Goal: Information Seeking & Learning: Learn about a topic

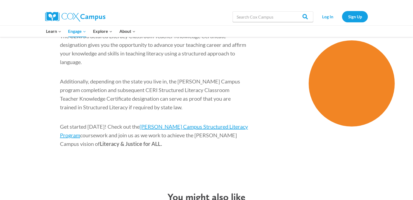
scroll to position [848, 0]
click at [192, 124] on span "Cox Campus Structured Literacy Program" at bounding box center [154, 131] width 188 height 15
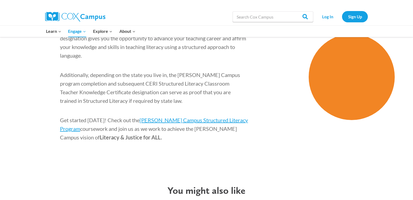
scroll to position [855, 0]
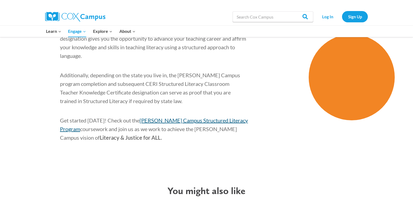
click at [192, 117] on span "Cox Campus Structured Literacy Program" at bounding box center [154, 124] width 188 height 15
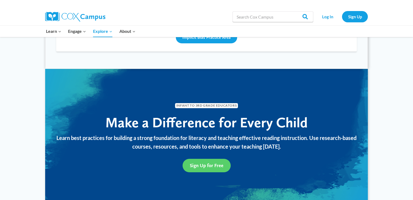
scroll to position [558, 0]
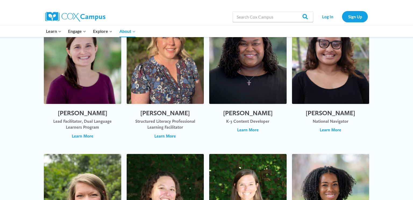
scroll to position [424, 0]
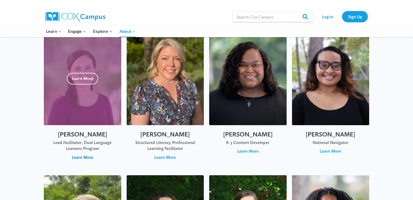
click at [77, 157] on span "Learn More" at bounding box center [83, 158] width 22 height 6
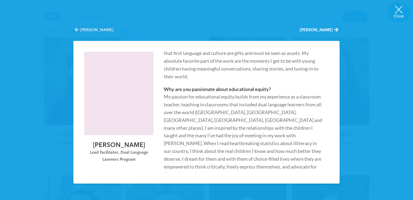
scroll to position [0, 0]
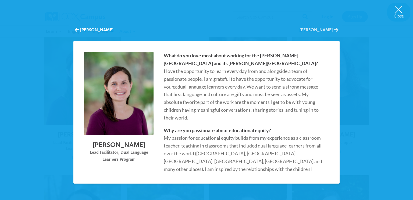
click at [327, 30] on button "Sarah Diffley" at bounding box center [319, 30] width 39 height 6
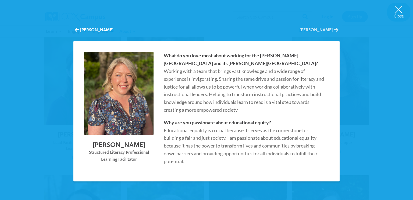
click at [327, 30] on button "Anisha Donald" at bounding box center [319, 30] width 39 height 6
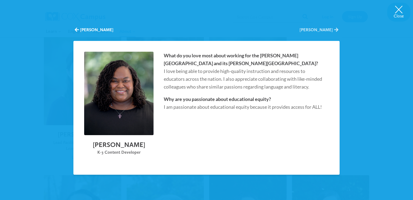
click at [327, 30] on button "Deanna Donald" at bounding box center [319, 30] width 39 height 6
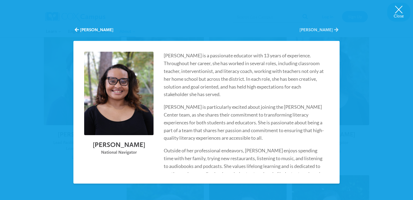
click at [327, 30] on button "Salley Edwards" at bounding box center [319, 30] width 39 height 6
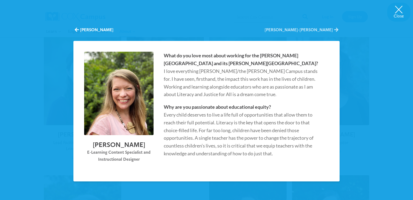
click at [327, 30] on button "Teresa R. Fisher-Ari" at bounding box center [302, 30] width 74 height 6
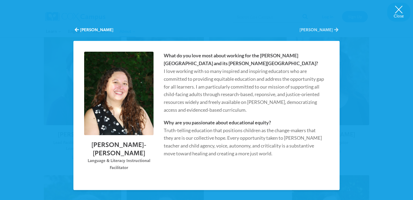
click at [327, 30] on button "Kate Fleetwood" at bounding box center [319, 30] width 39 height 6
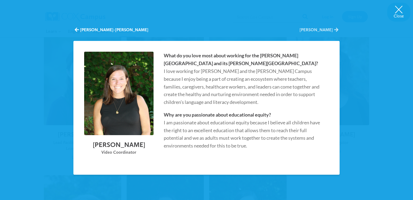
click at [327, 30] on button "Korrye Gaskins" at bounding box center [319, 30] width 39 height 6
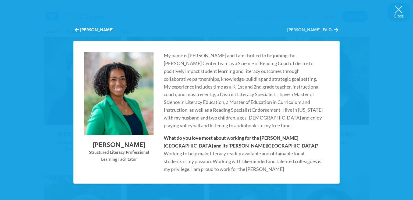
click at [327, 28] on button "Jennifer Green, Ed.D." at bounding box center [312, 30] width 51 height 6
